Goal: Task Accomplishment & Management: Use online tool/utility

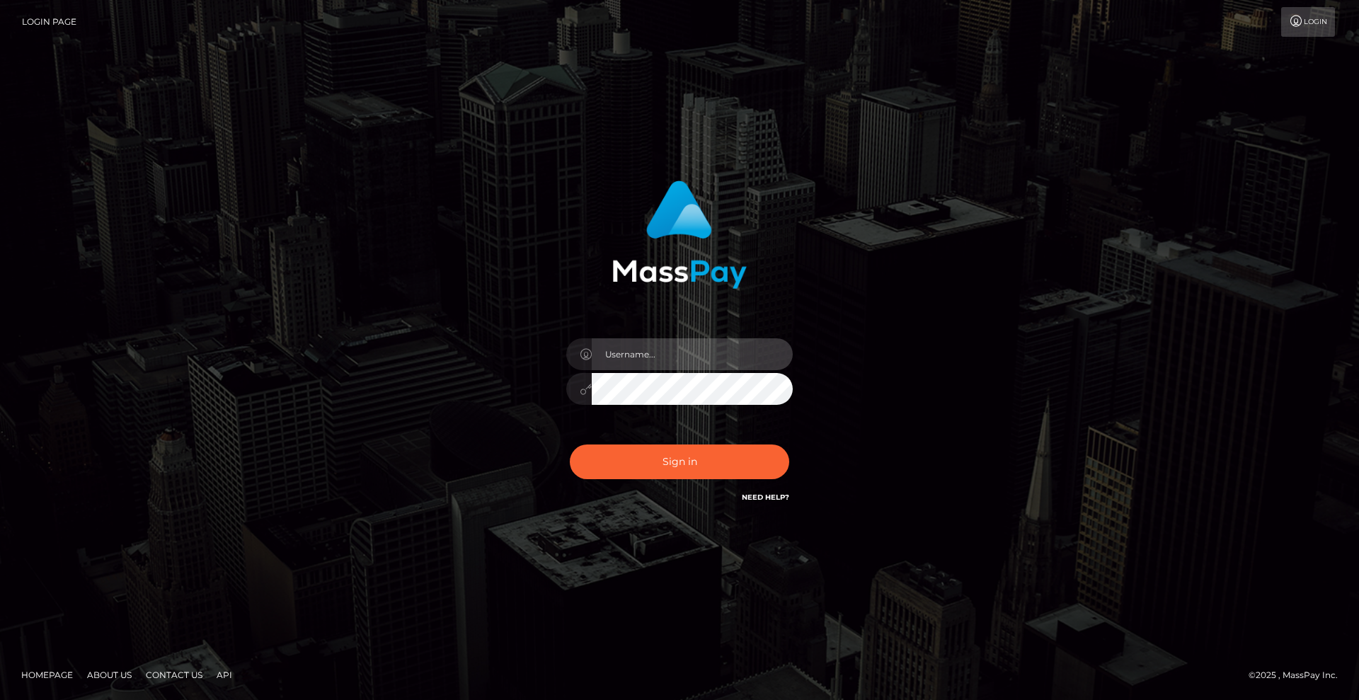
type input "Lady"
drag, startPoint x: 316, startPoint y: 407, endPoint x: 413, endPoint y: 423, distance: 97.5
click at [318, 407] on div "Lady Sign in" at bounding box center [679, 350] width 807 height 360
checkbox input "true"
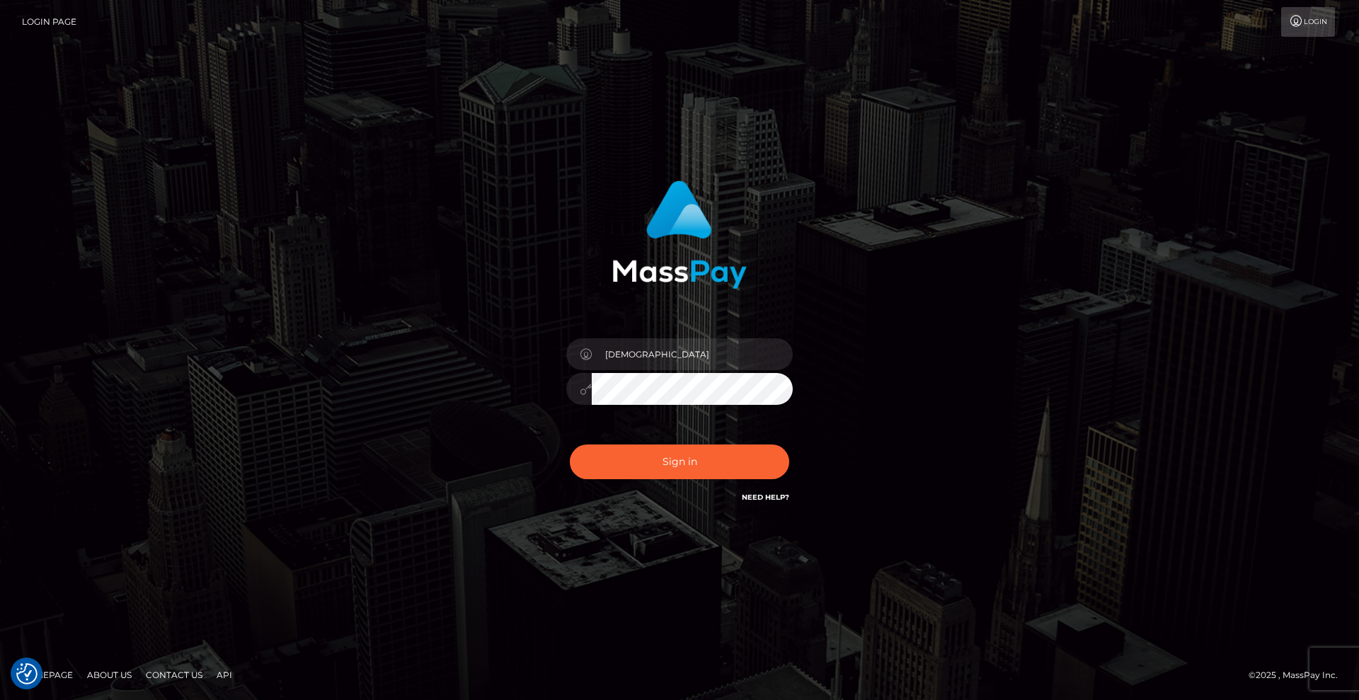
checkbox input "true"
click at [701, 460] on button "Sign in" at bounding box center [679, 462] width 219 height 35
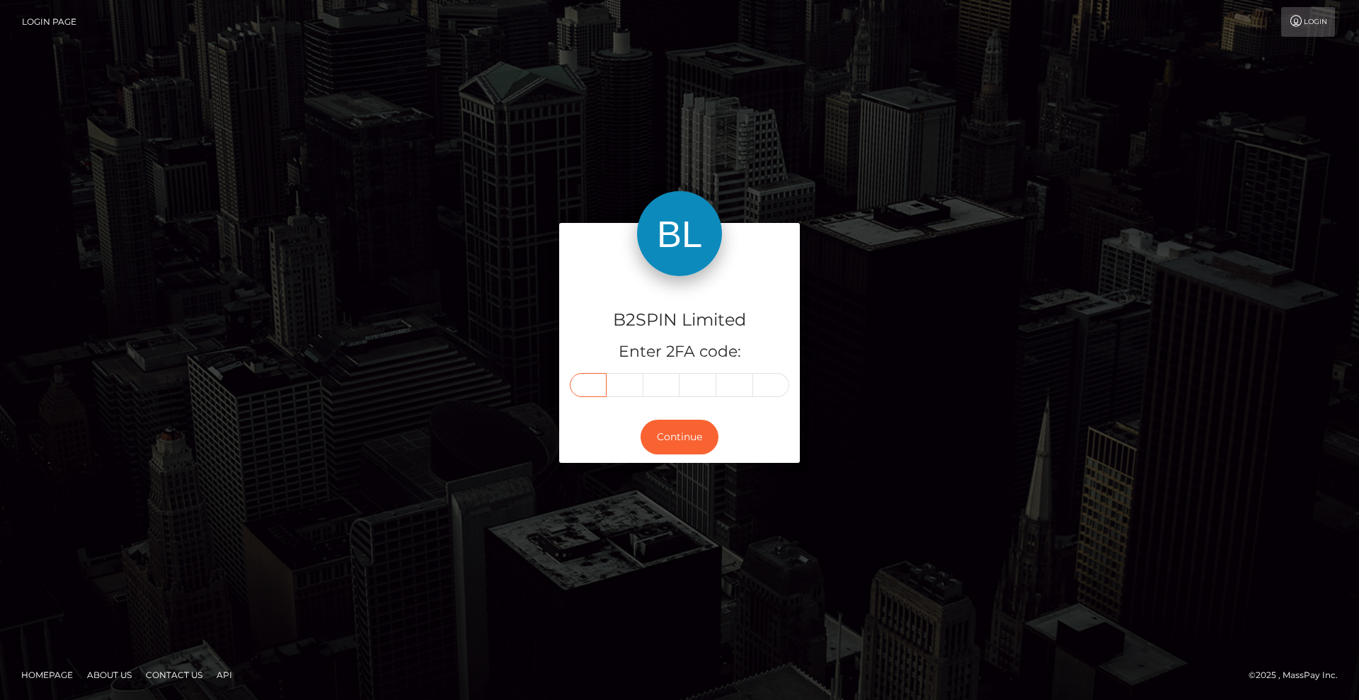
click at [590, 384] on input "text" at bounding box center [588, 385] width 37 height 24
type input "0"
type input "3"
type input "6"
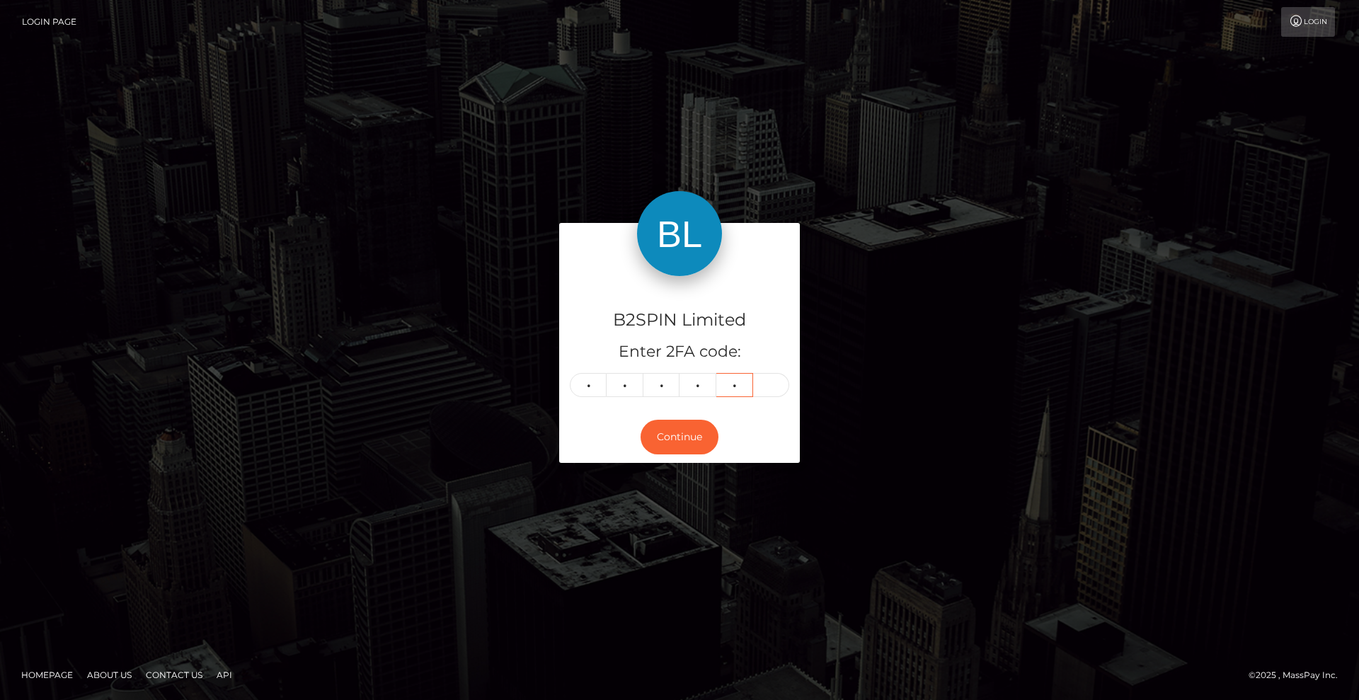
type input "6"
type input "1"
drag, startPoint x: 999, startPoint y: 526, endPoint x: 1041, endPoint y: 520, distance: 42.9
click at [1014, 525] on div "B2SPIN Limited Enter 2FA code: 0 3 6 6 6 1 036661 Continue" at bounding box center [679, 350] width 1359 height 466
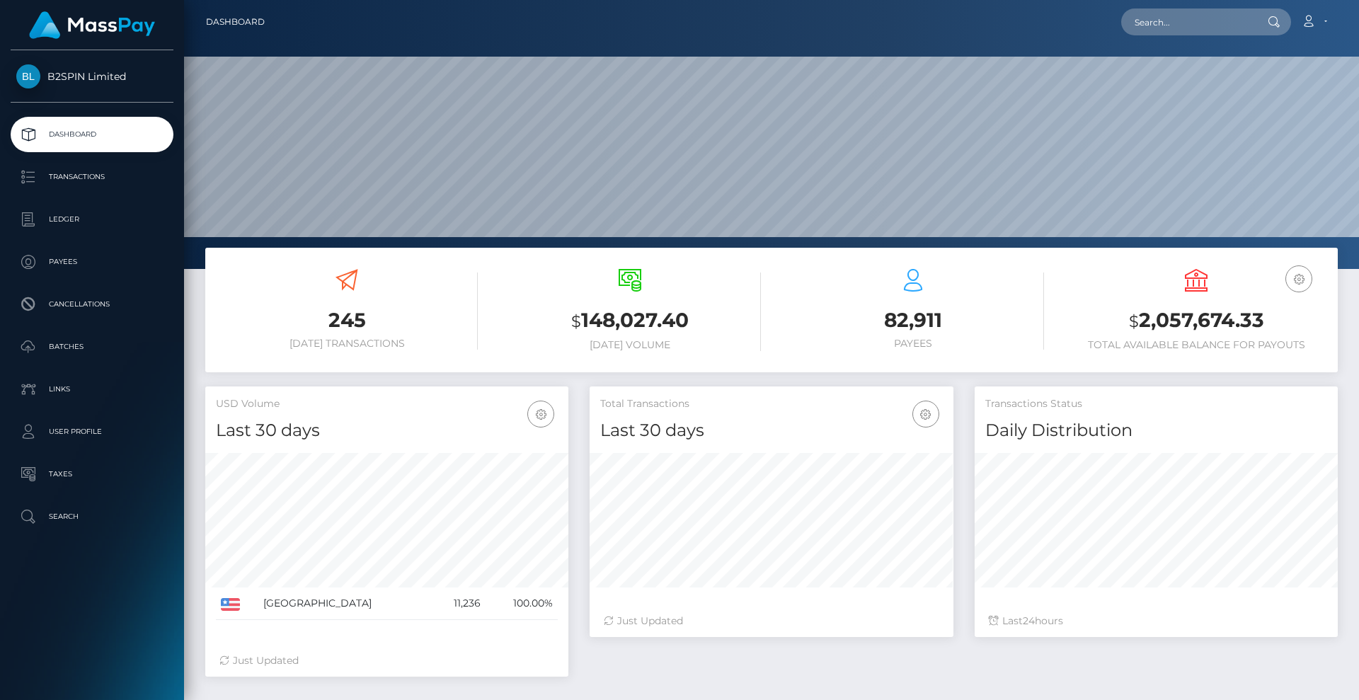
scroll to position [251, 364]
click at [103, 173] on p "Transactions" at bounding box center [91, 176] width 151 height 21
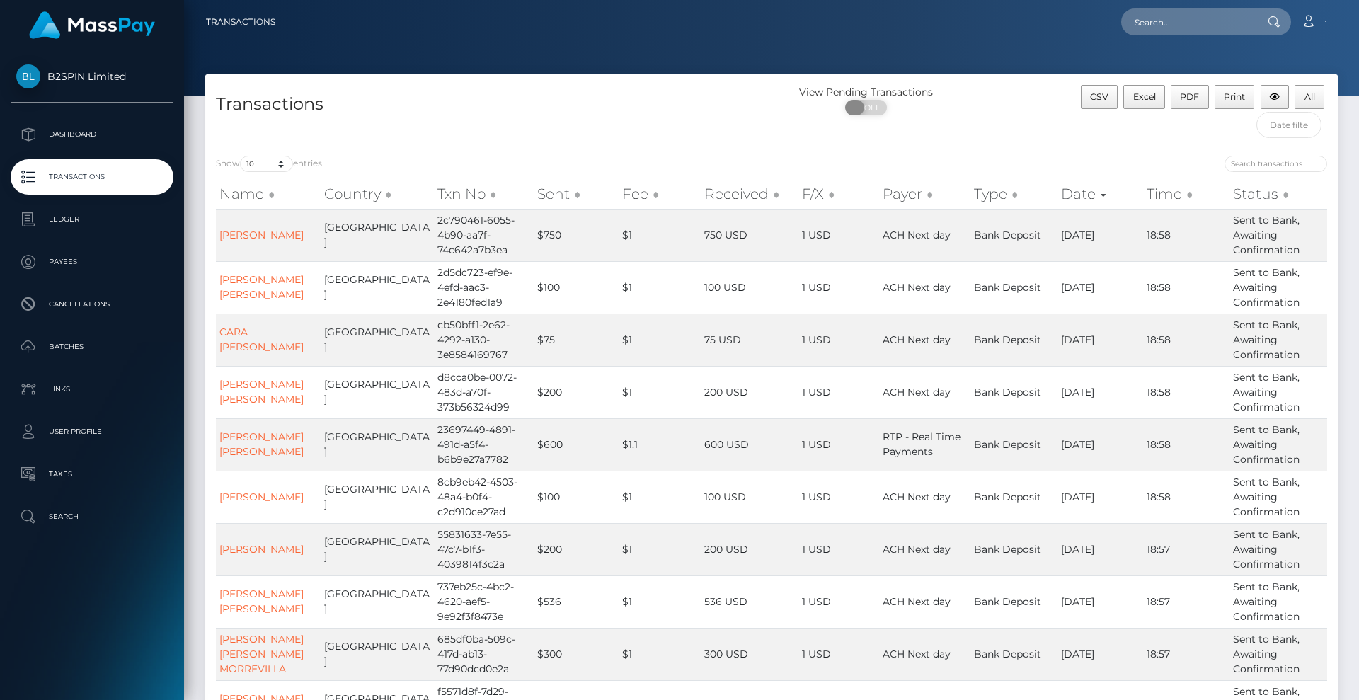
click at [871, 109] on span "OFF" at bounding box center [870, 108] width 35 height 16
checkbox input "true"
click at [282, 166] on select "10 25 50 100 250 500 1,000 3,500" at bounding box center [266, 164] width 53 height 16
select select "3500"
click at [241, 156] on select "10 25 50 100 250 500 1,000 3,500" at bounding box center [266, 164] width 53 height 16
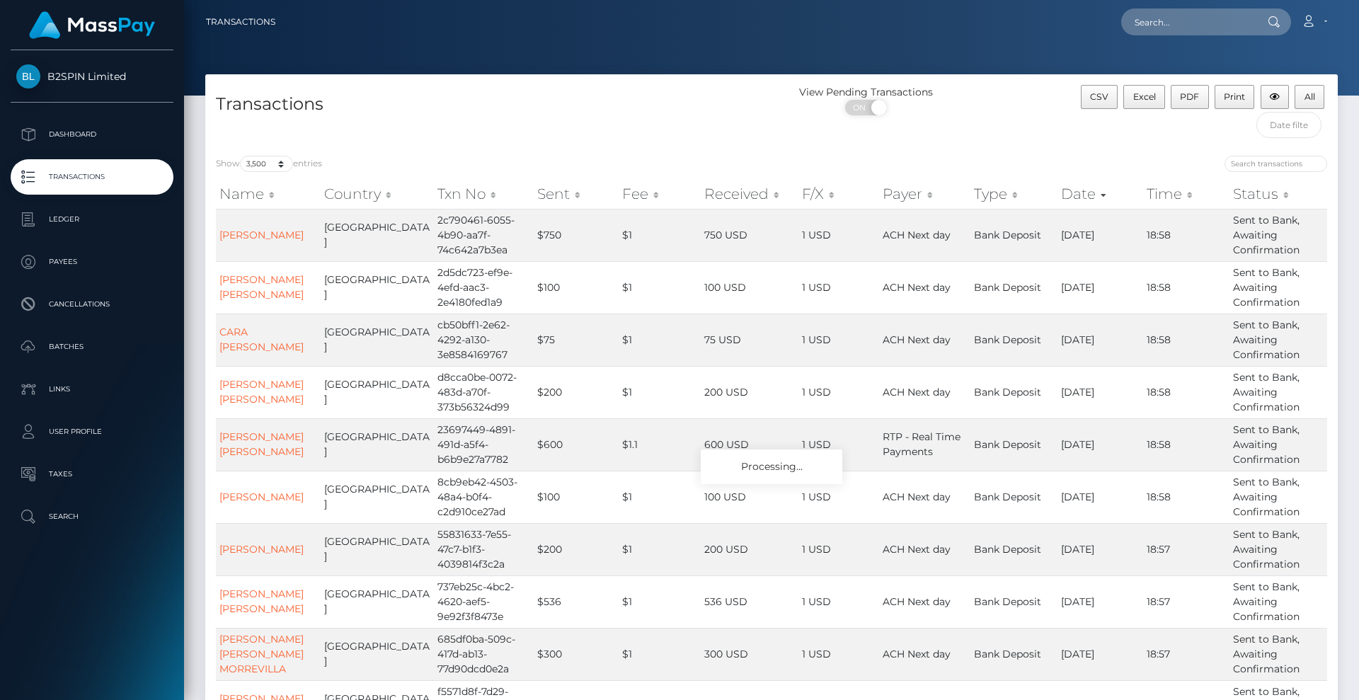
click at [963, 144] on div "View Pending Transactions ON OFF" at bounding box center [913, 115] width 283 height 60
click at [998, 134] on div "View Pending Transactions ON OFF" at bounding box center [913, 115] width 283 height 60
drag, startPoint x: 968, startPoint y: 125, endPoint x: 978, endPoint y: 125, distance: 9.9
click at [968, 125] on div "View Pending Transactions ON OFF" at bounding box center [913, 115] width 283 height 60
click at [993, 135] on div "View Pending Transactions ON OFF" at bounding box center [913, 115] width 283 height 60
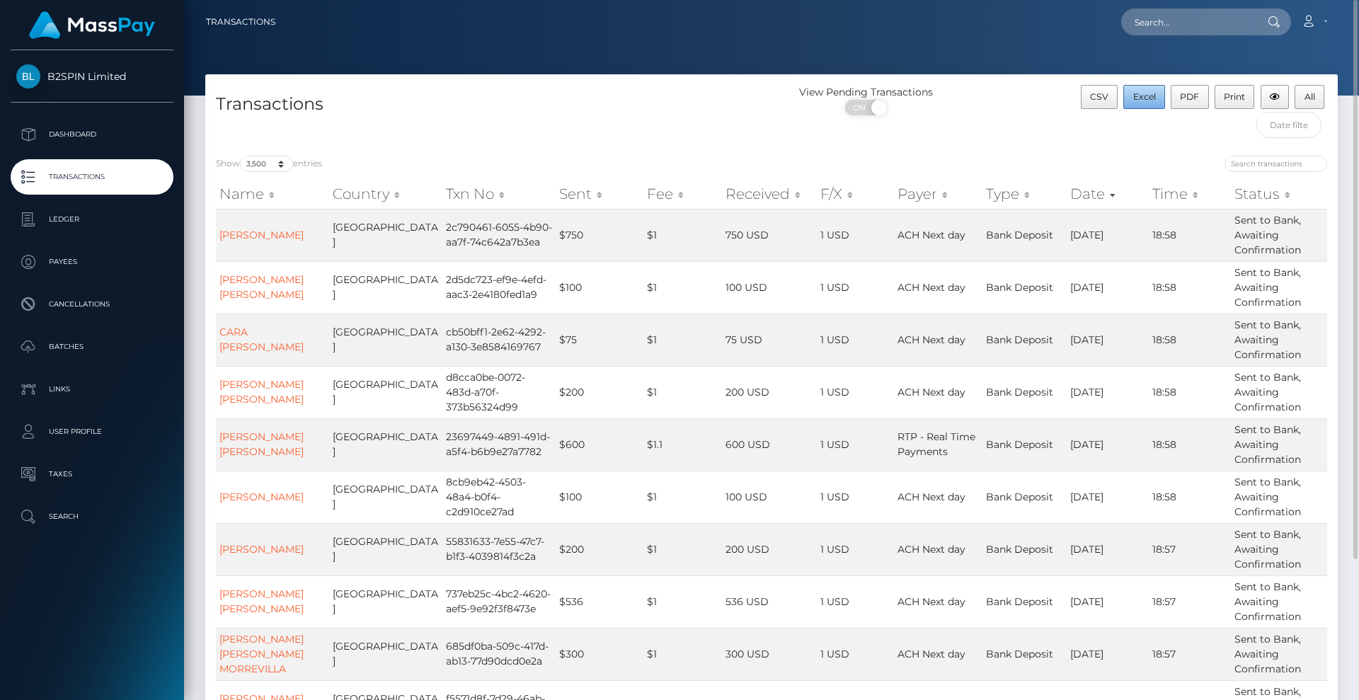
click at [1156, 97] on span "Excel" at bounding box center [1144, 96] width 23 height 11
